Goal: Navigation & Orientation: Find specific page/section

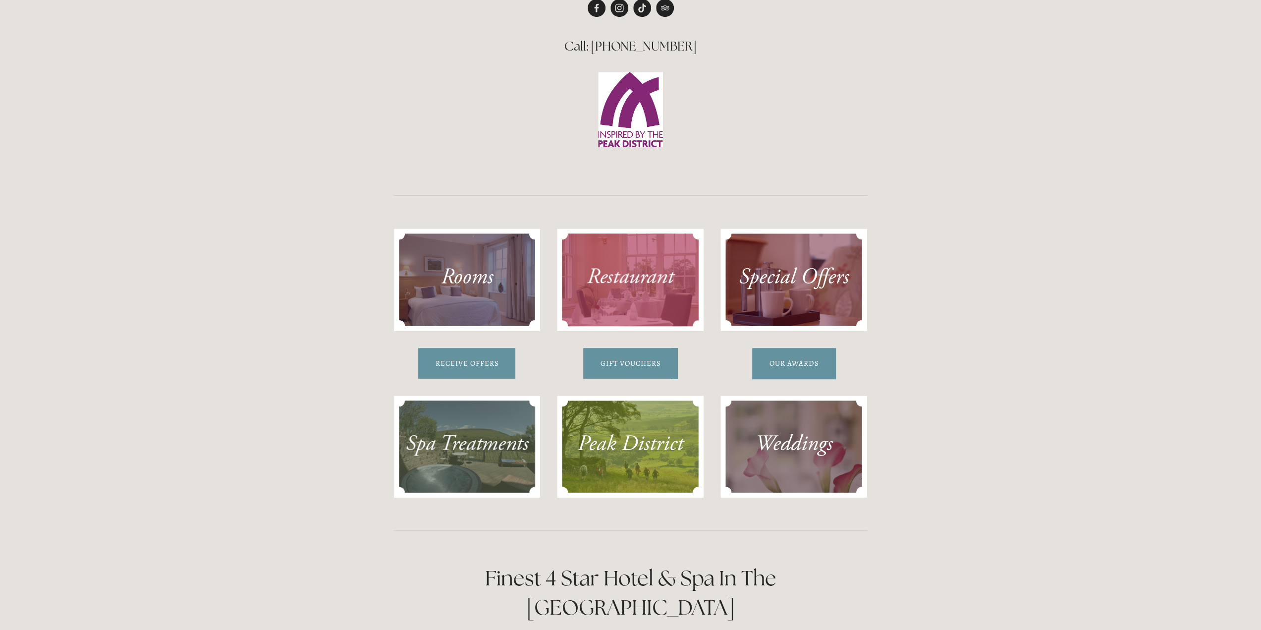
scroll to position [595, 0]
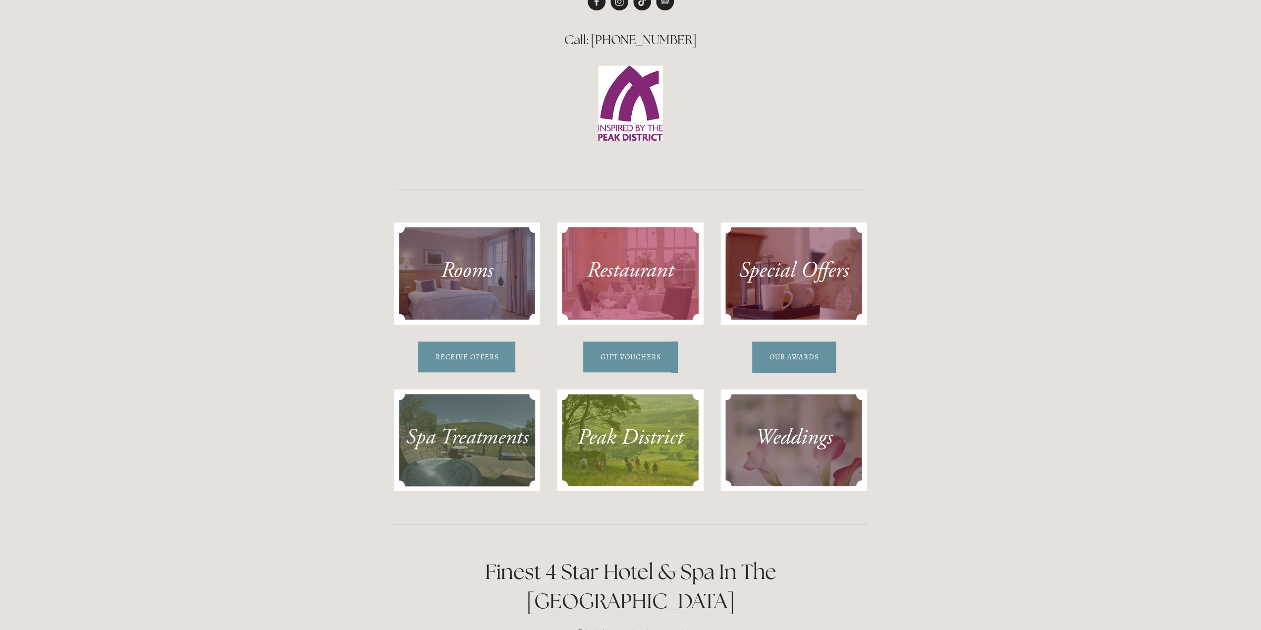
click at [456, 276] on img at bounding box center [467, 273] width 147 height 102
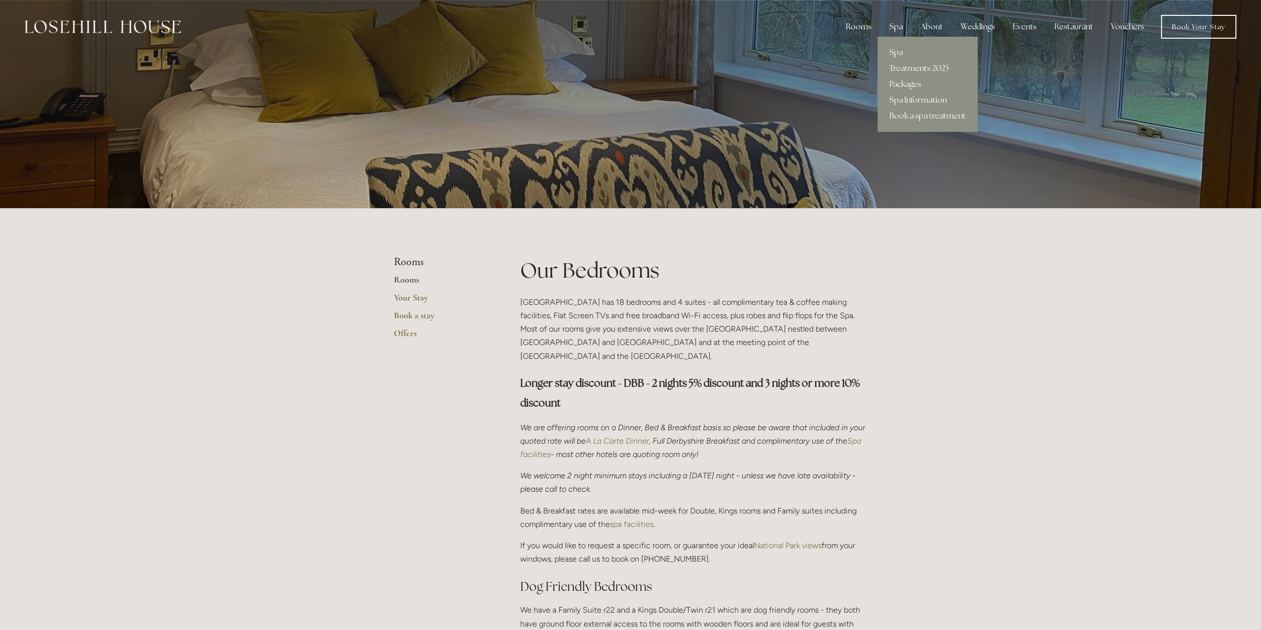
click at [900, 25] on div "Spa" at bounding box center [895, 27] width 29 height 20
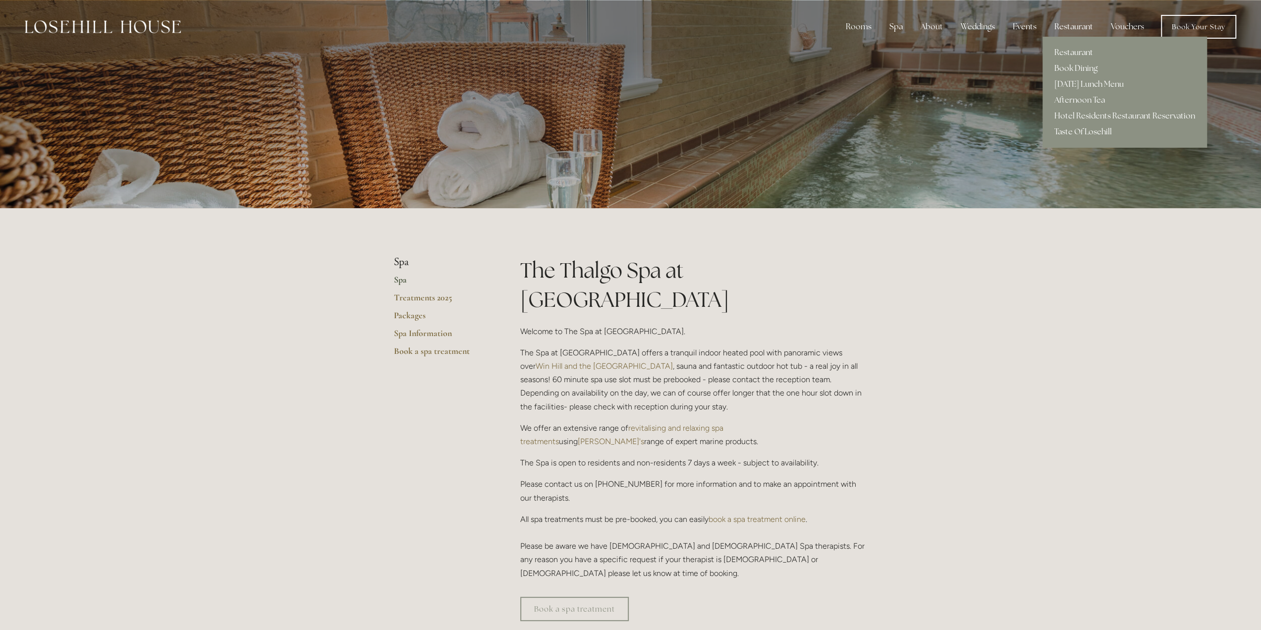
click at [1071, 25] on div "Restaurant" at bounding box center [1073, 27] width 54 height 20
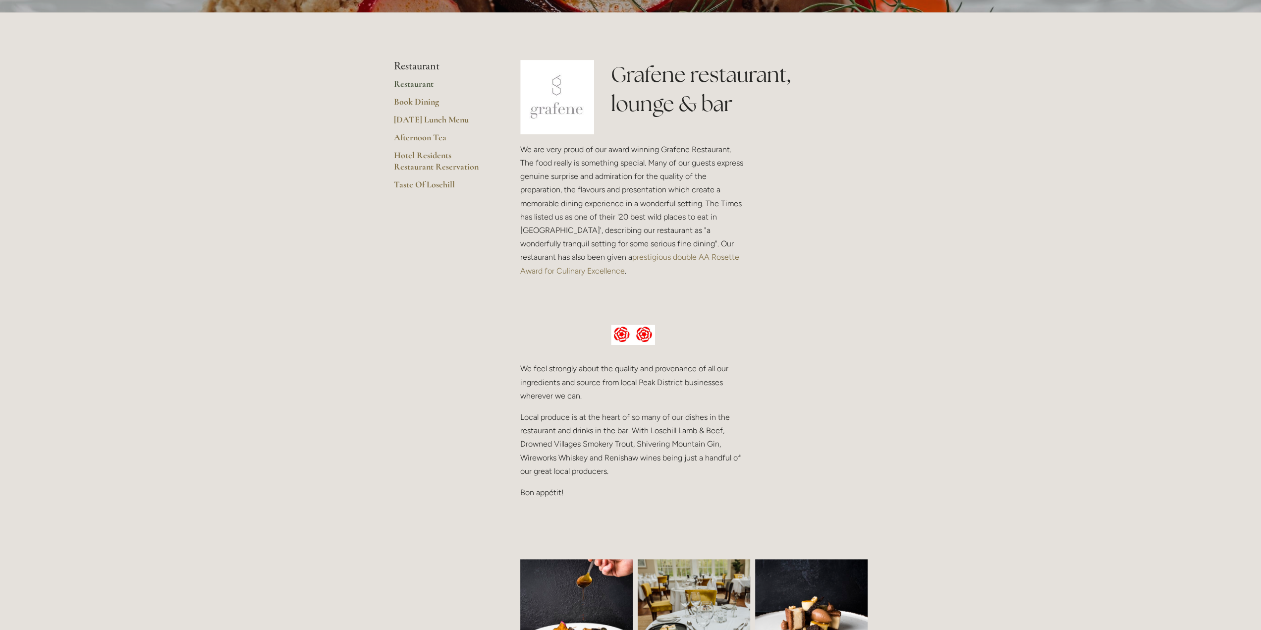
scroll to position [99, 0]
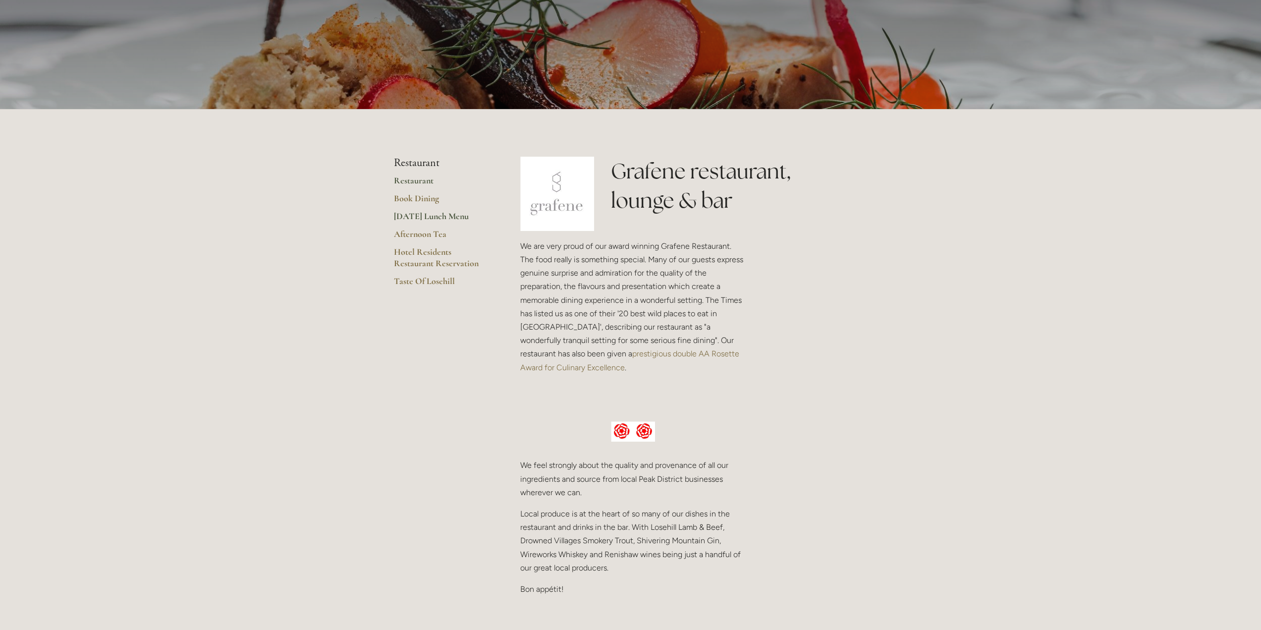
click at [424, 213] on link "[DATE] Lunch Menu" at bounding box center [441, 220] width 95 height 18
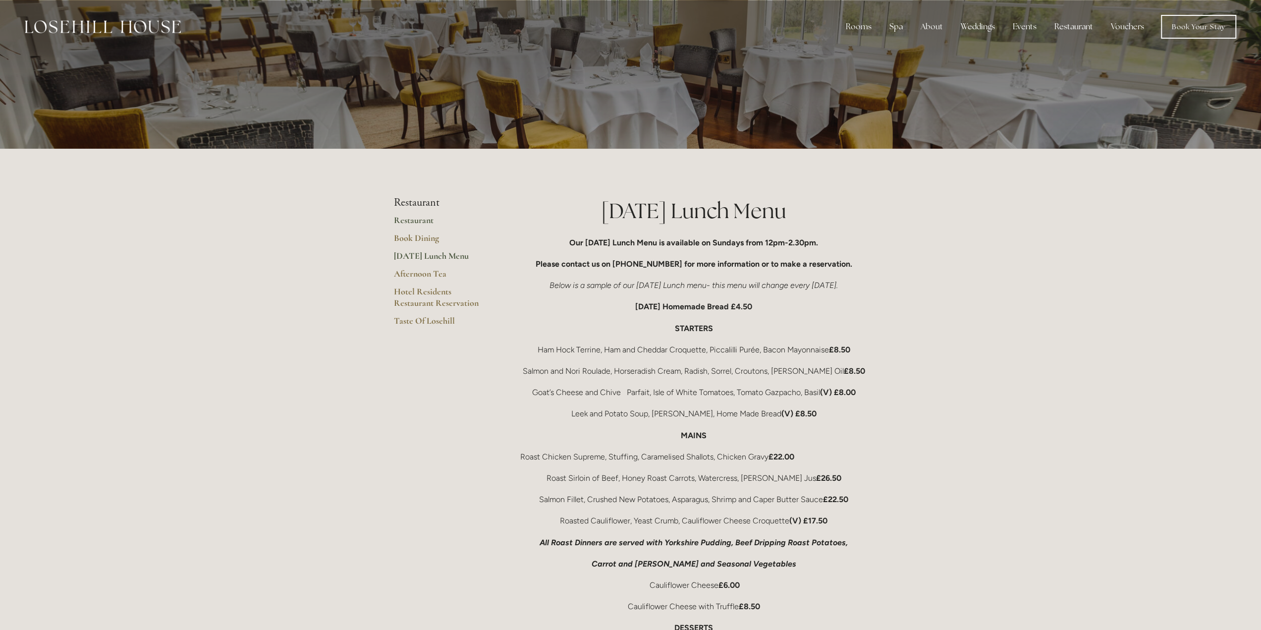
click at [415, 220] on link "Restaurant" at bounding box center [441, 224] width 95 height 18
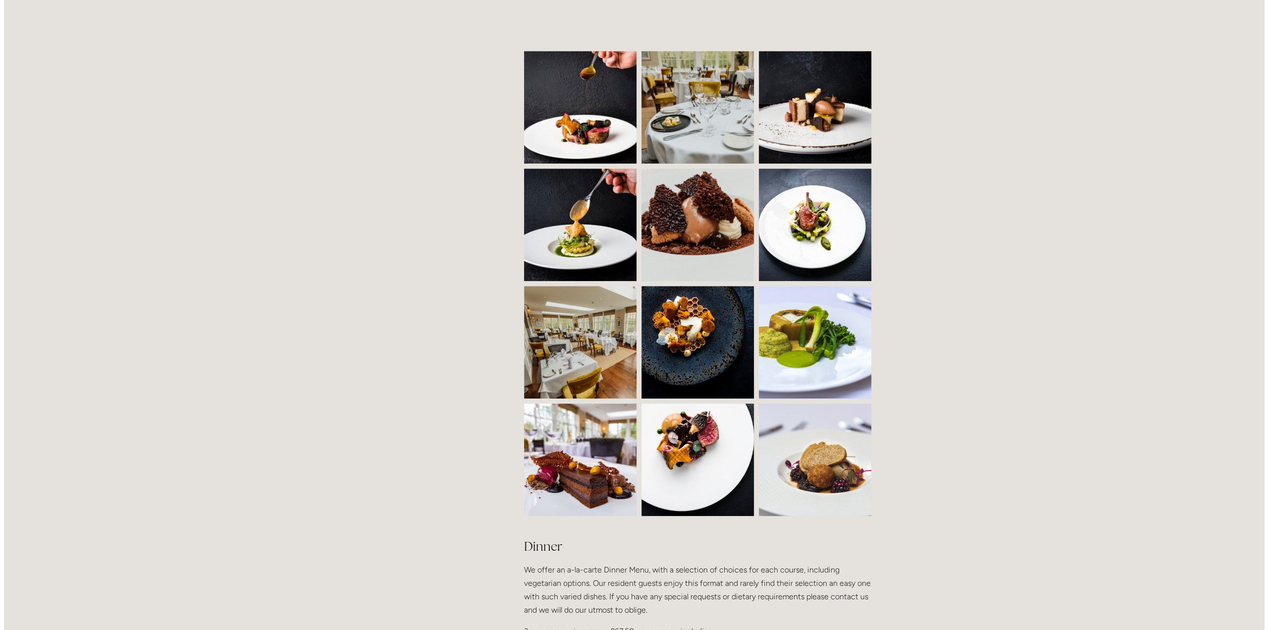
scroll to position [743, 0]
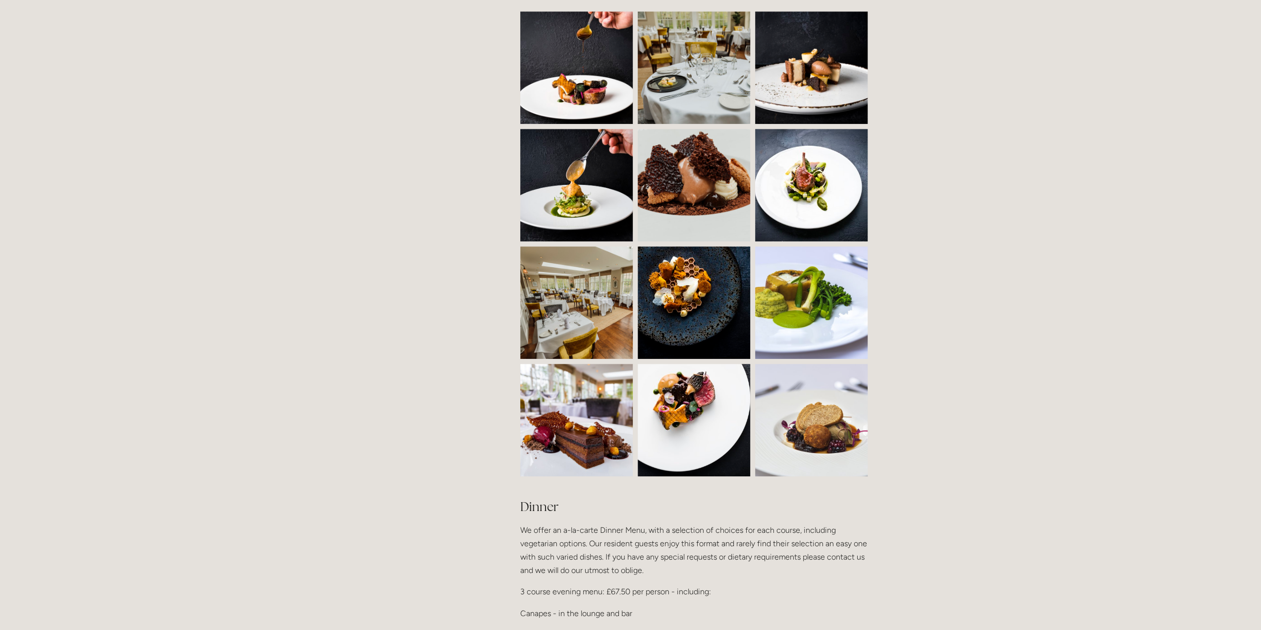
click at [573, 305] on img at bounding box center [604, 302] width 169 height 112
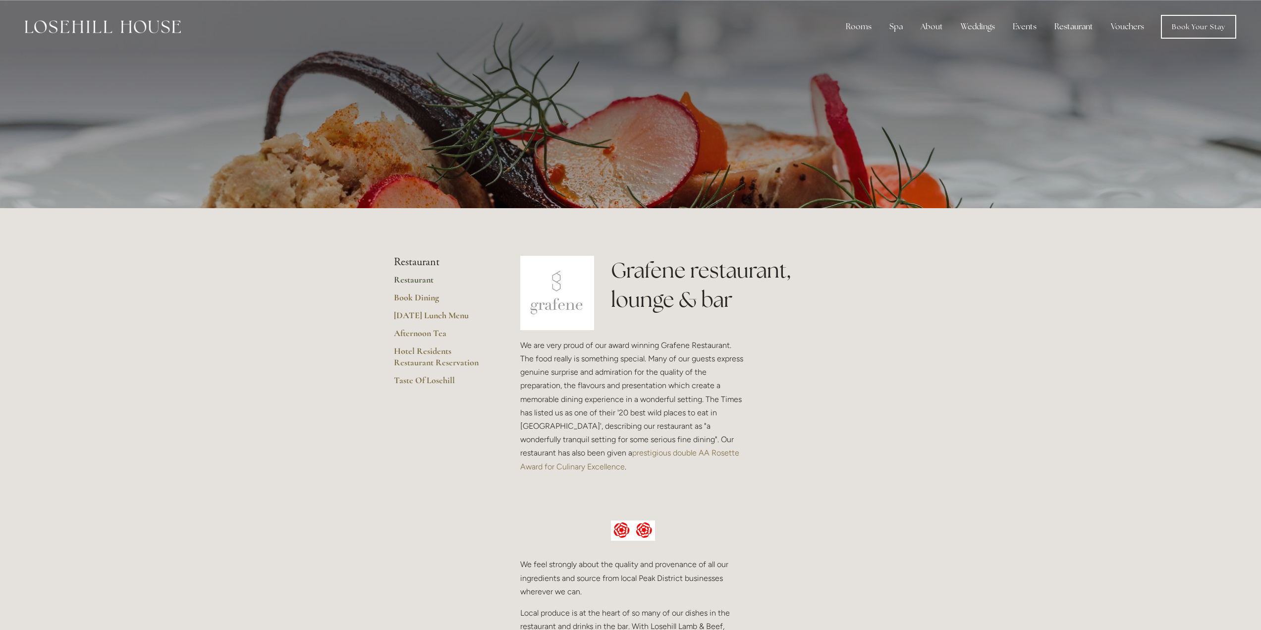
scroll to position [99, 0]
